Goal: Check status

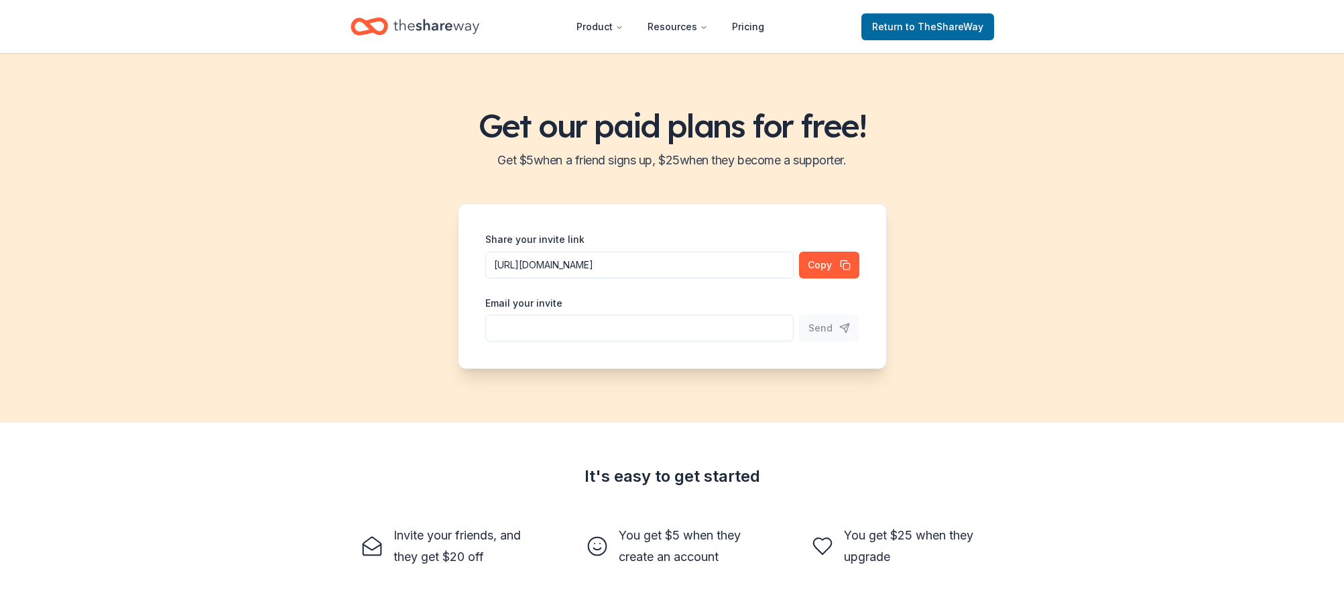
click at [1234, 210] on div "Get our paid plans for free! Get $ 5 when a friend signs up, $ 25 when they bec…" at bounding box center [672, 237] width 1344 height 369
click at [820, 264] on button "Copy" at bounding box center [829, 264] width 60 height 27
click at [434, 25] on icon "Home" at bounding box center [437, 26] width 86 height 27
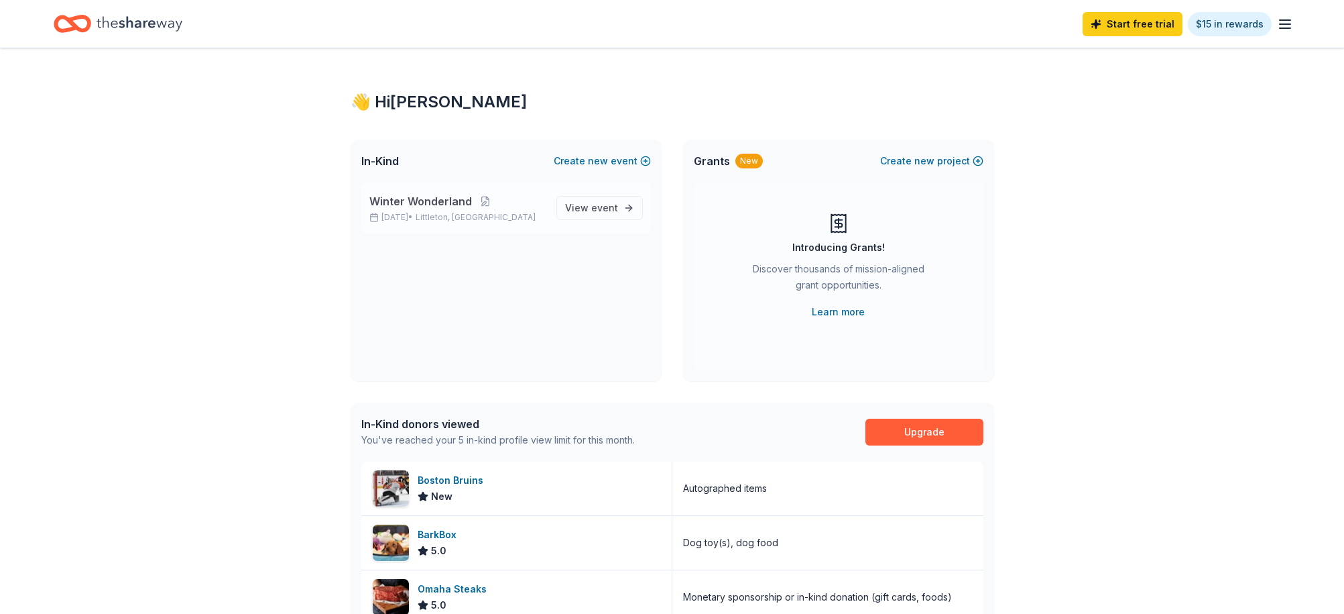
click at [463, 200] on span "Winter Wonderland" at bounding box center [420, 201] width 103 height 16
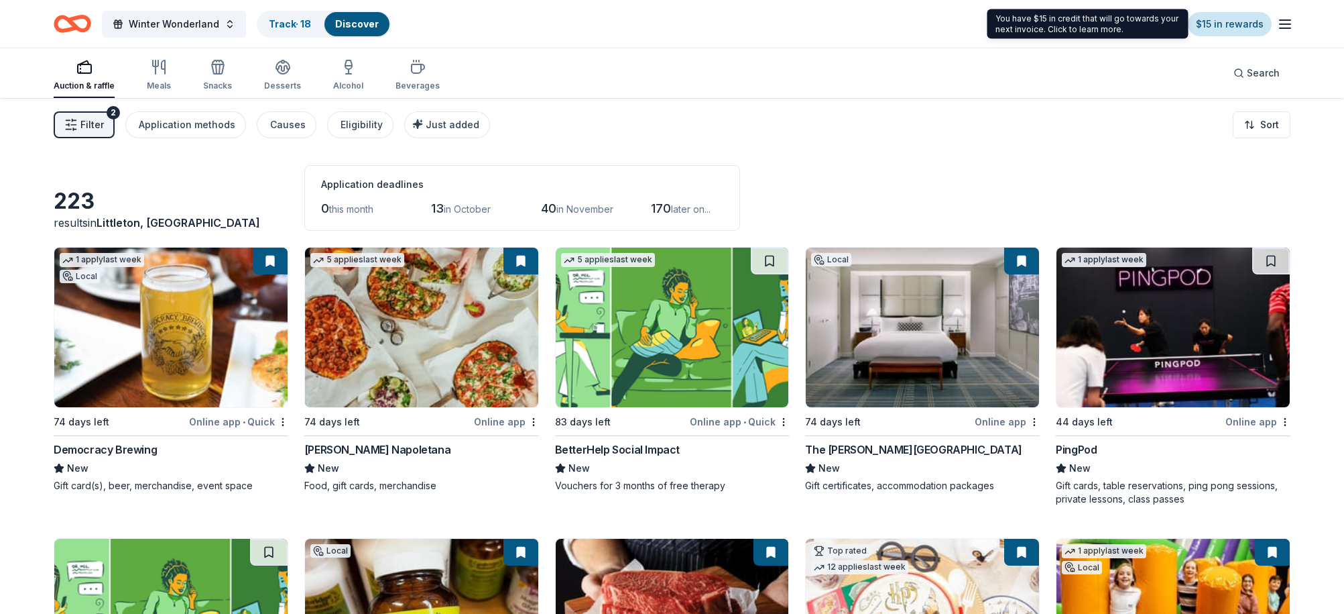
click at [1224, 23] on link "$15 in rewards" at bounding box center [1230, 24] width 84 height 24
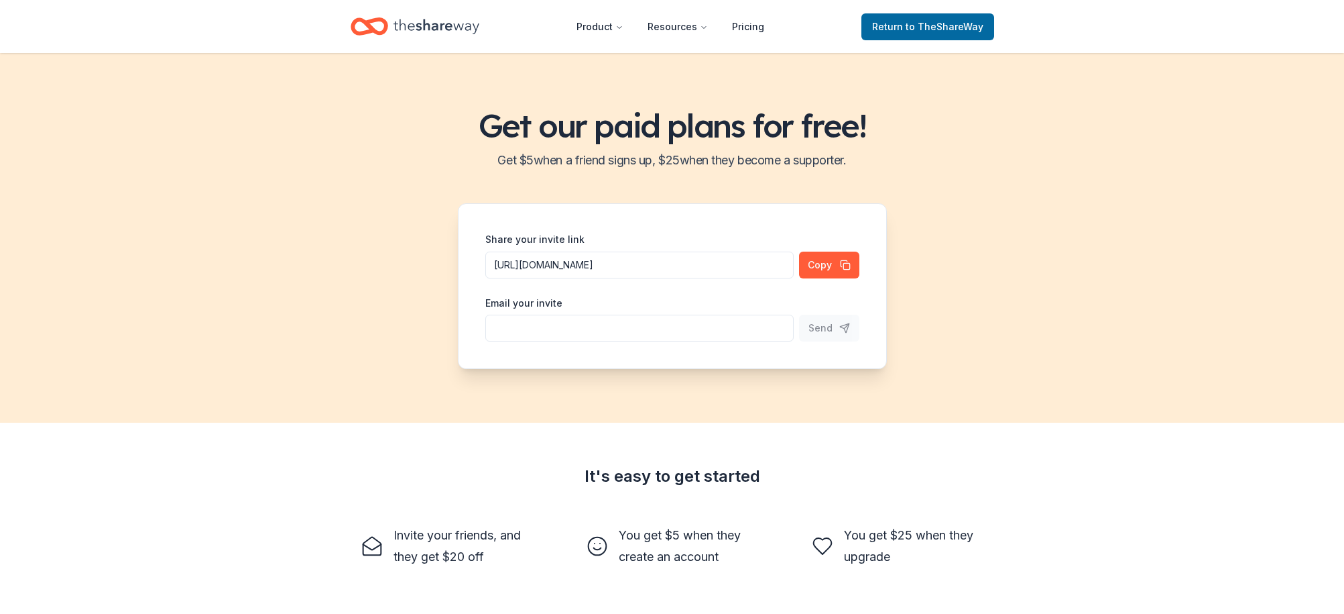
click at [417, 24] on icon "Home" at bounding box center [437, 26] width 86 height 15
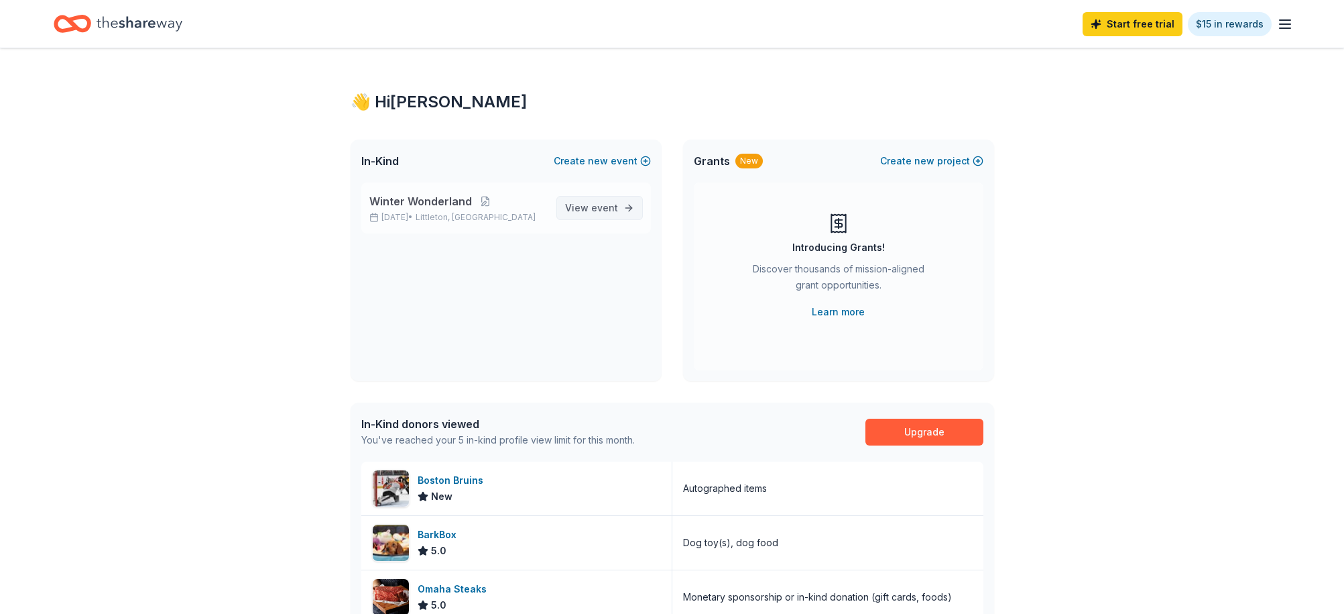
click at [605, 206] on span "event" at bounding box center [604, 207] width 27 height 11
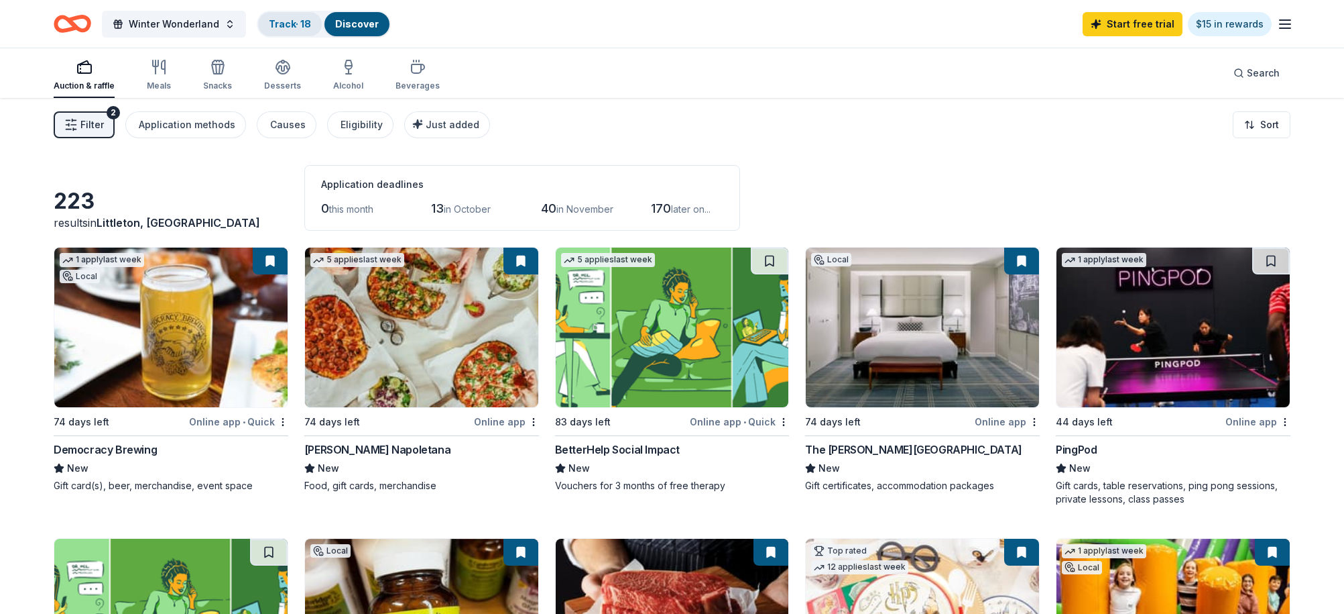
click at [312, 21] on div "Track · 18" at bounding box center [290, 24] width 64 height 24
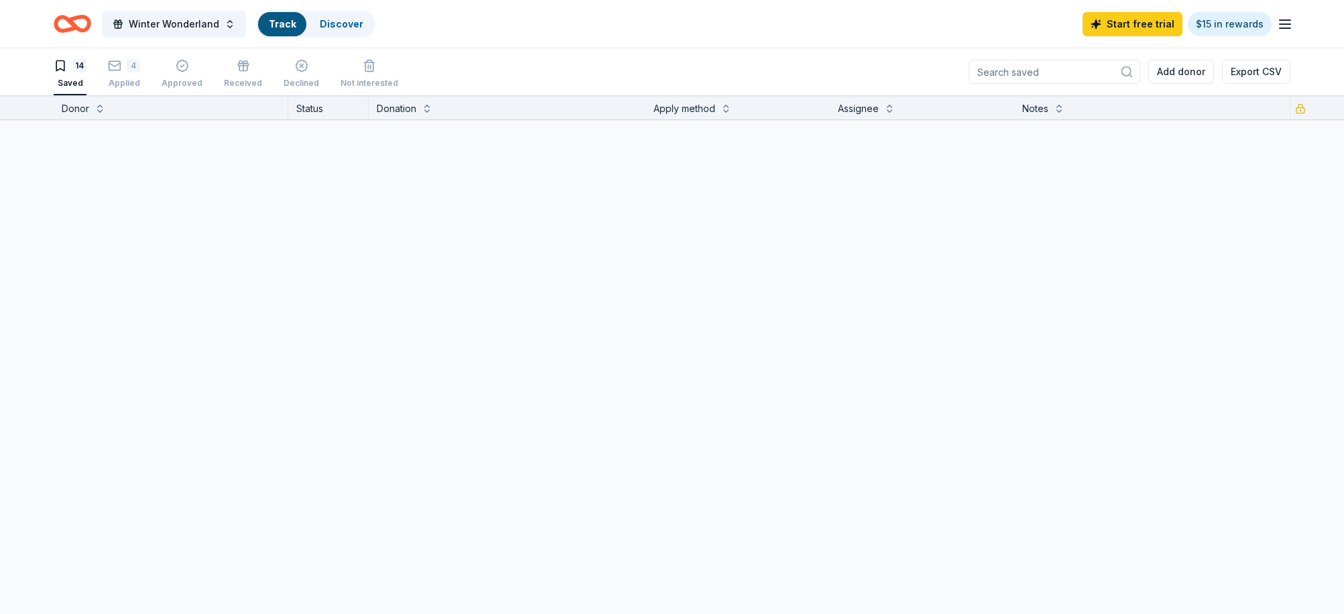
scroll to position [1, 0]
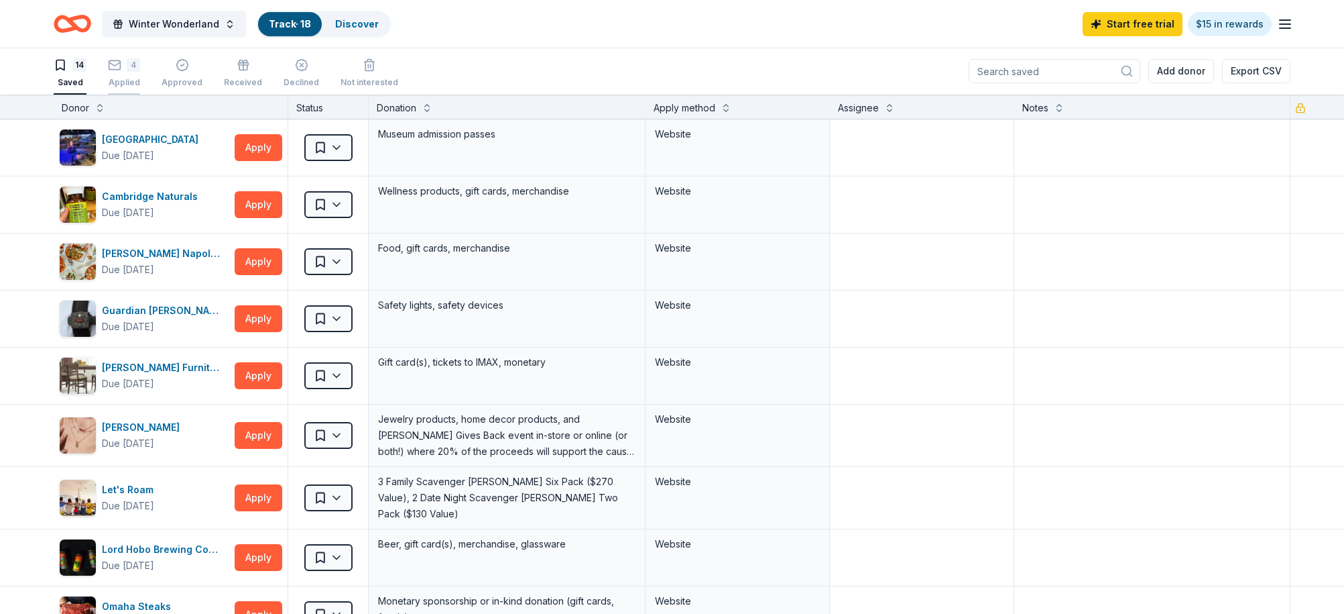
click at [121, 65] on rect "button" at bounding box center [114, 64] width 11 height 9
